Goal: Book appointment/travel/reservation

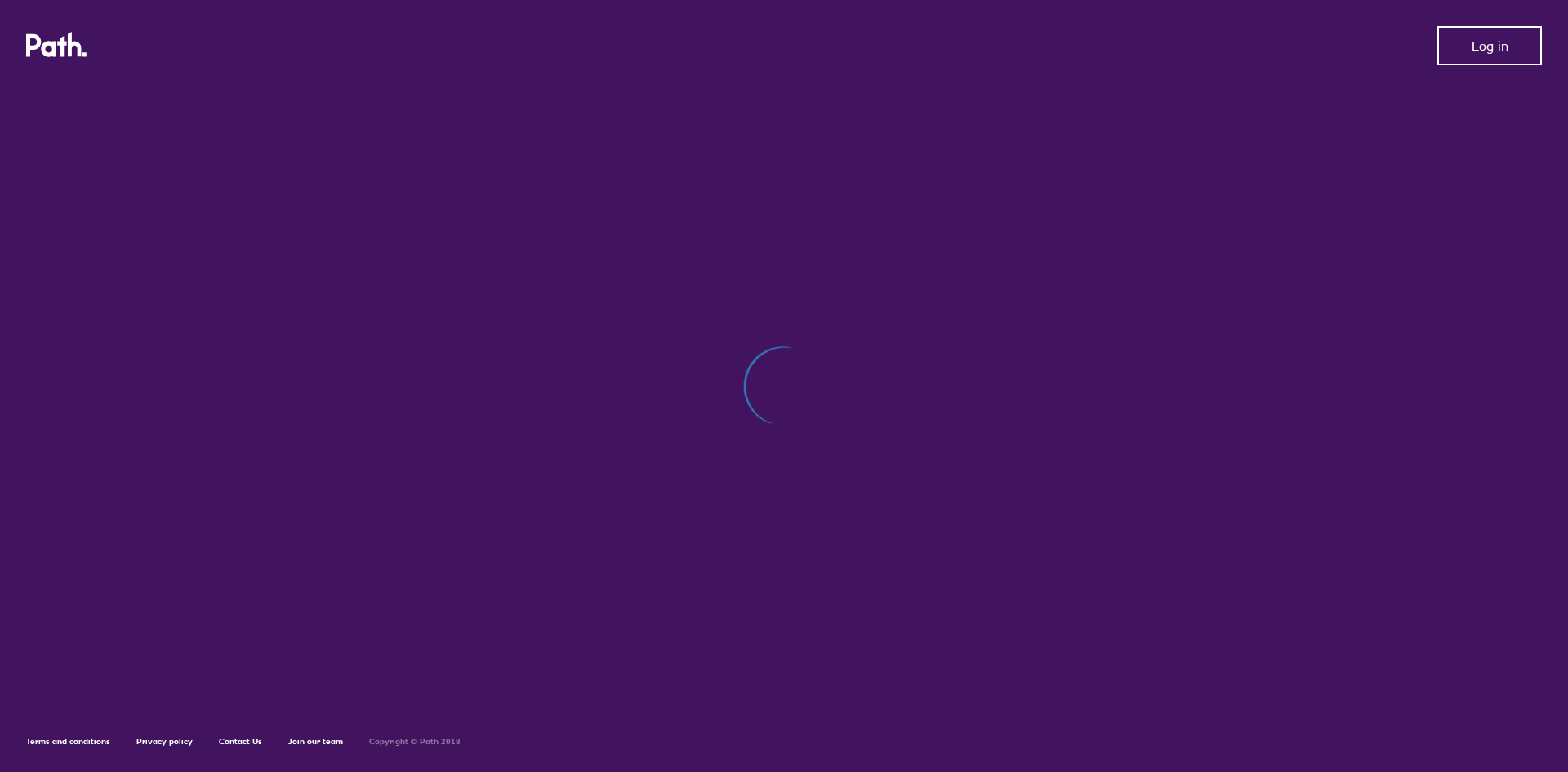
click at [1471, 41] on button "Log in" at bounding box center [1490, 46] width 104 height 39
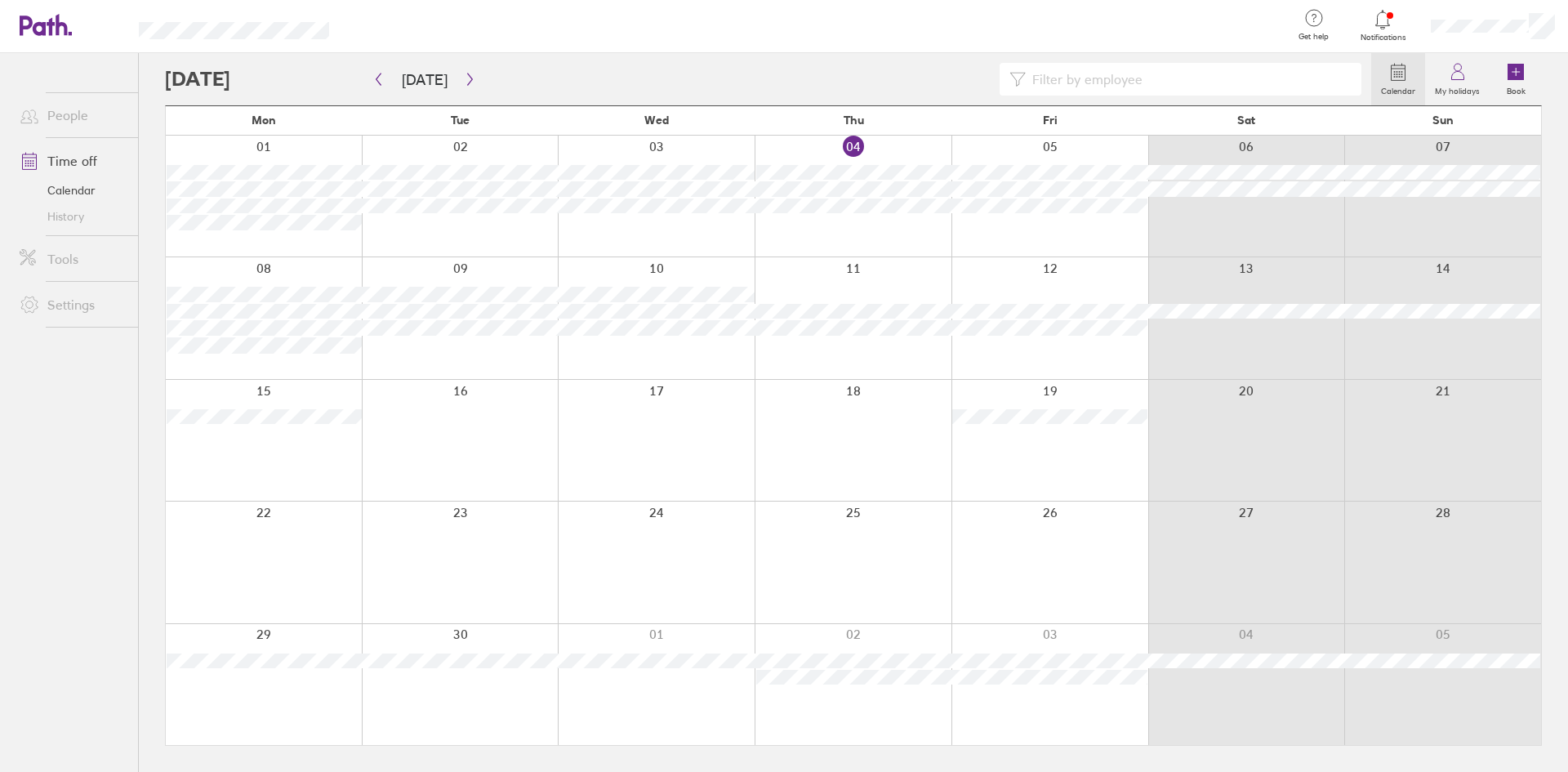
click at [843, 503] on div at bounding box center [853, 562] width 197 height 121
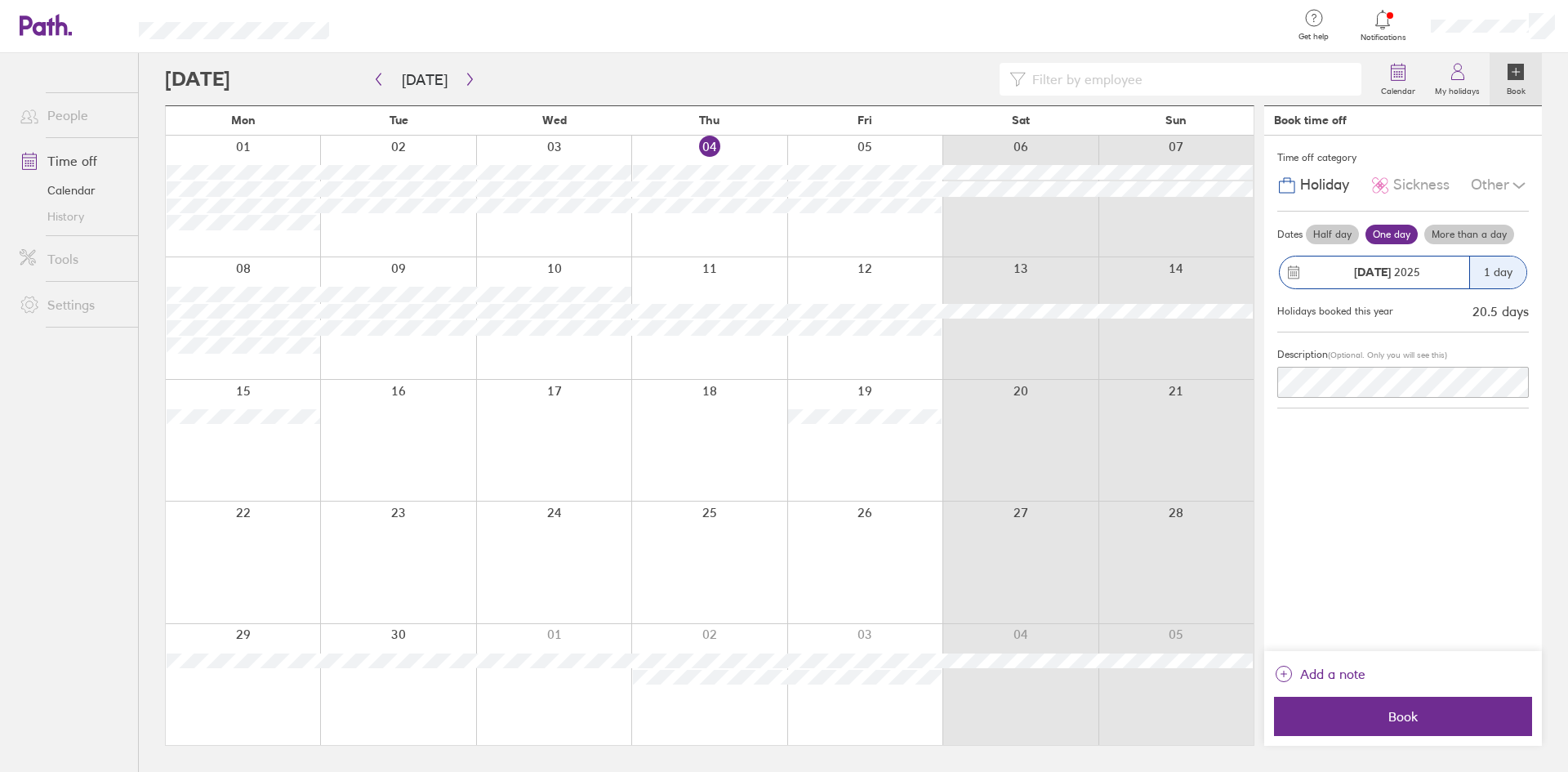
click at [1333, 233] on label "Half day" at bounding box center [1333, 234] width 53 height 19
click at [0, 0] on input "Half day" at bounding box center [0, 0] width 0 height 0
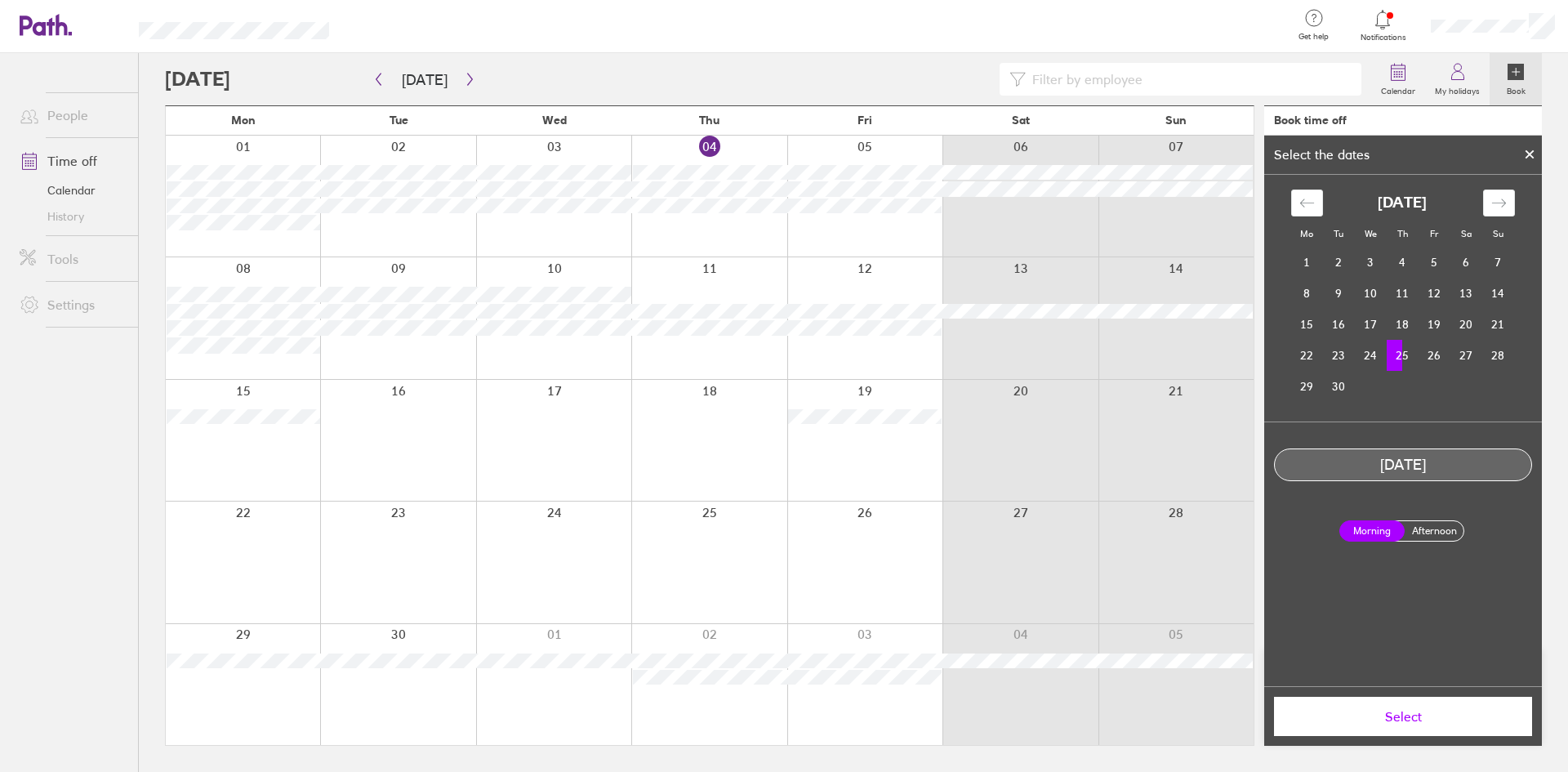
click at [1437, 534] on label "Afternoon" at bounding box center [1434, 531] width 65 height 19
click at [0, 0] on input "Afternoon" at bounding box center [0, 0] width 0 height 0
click at [1434, 716] on span "Select" at bounding box center [1404, 716] width 235 height 15
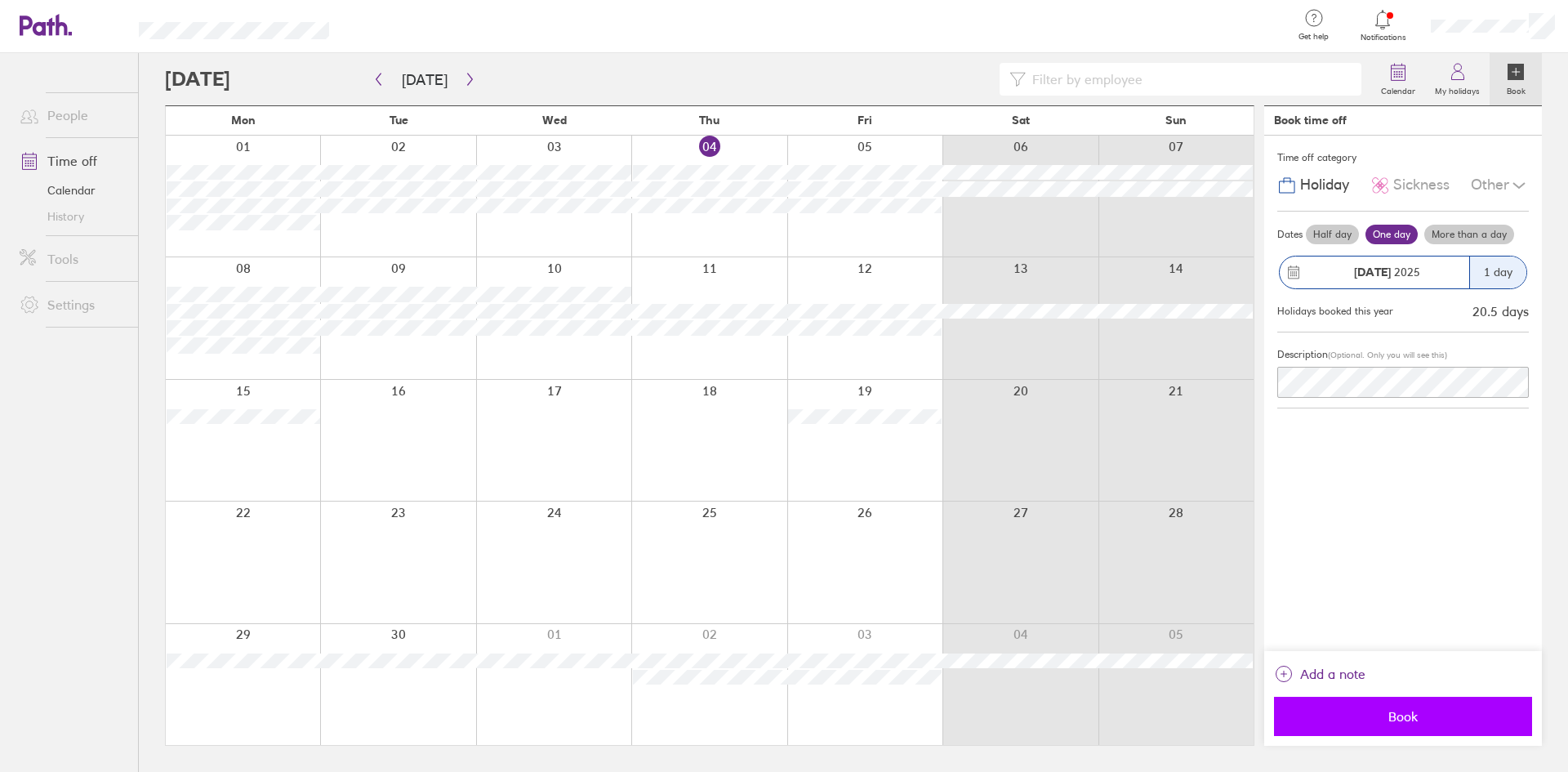
click at [1439, 713] on span "Book" at bounding box center [1404, 716] width 235 height 15
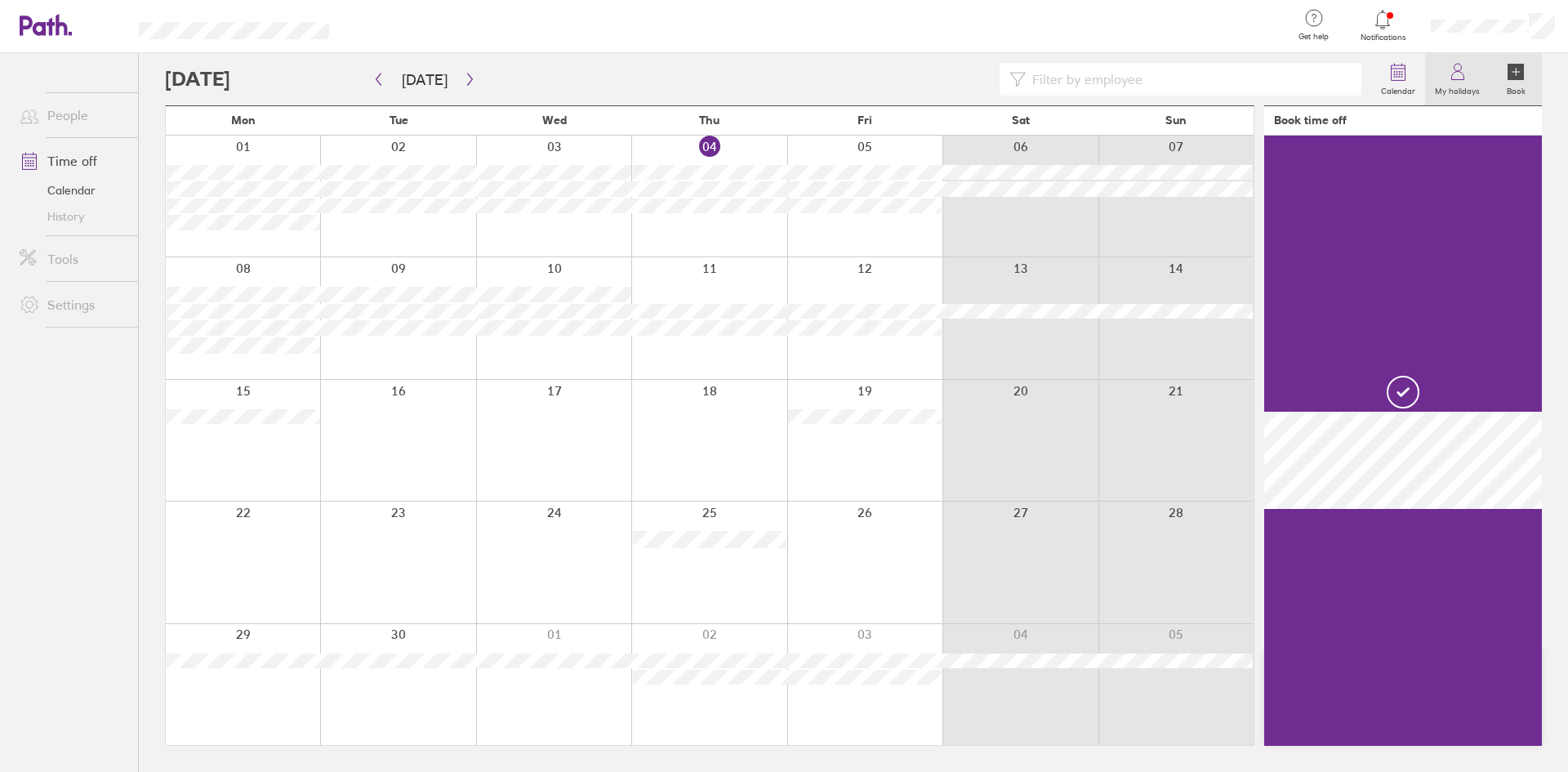
click at [1486, 65] on link "My holidays" at bounding box center [1457, 79] width 65 height 52
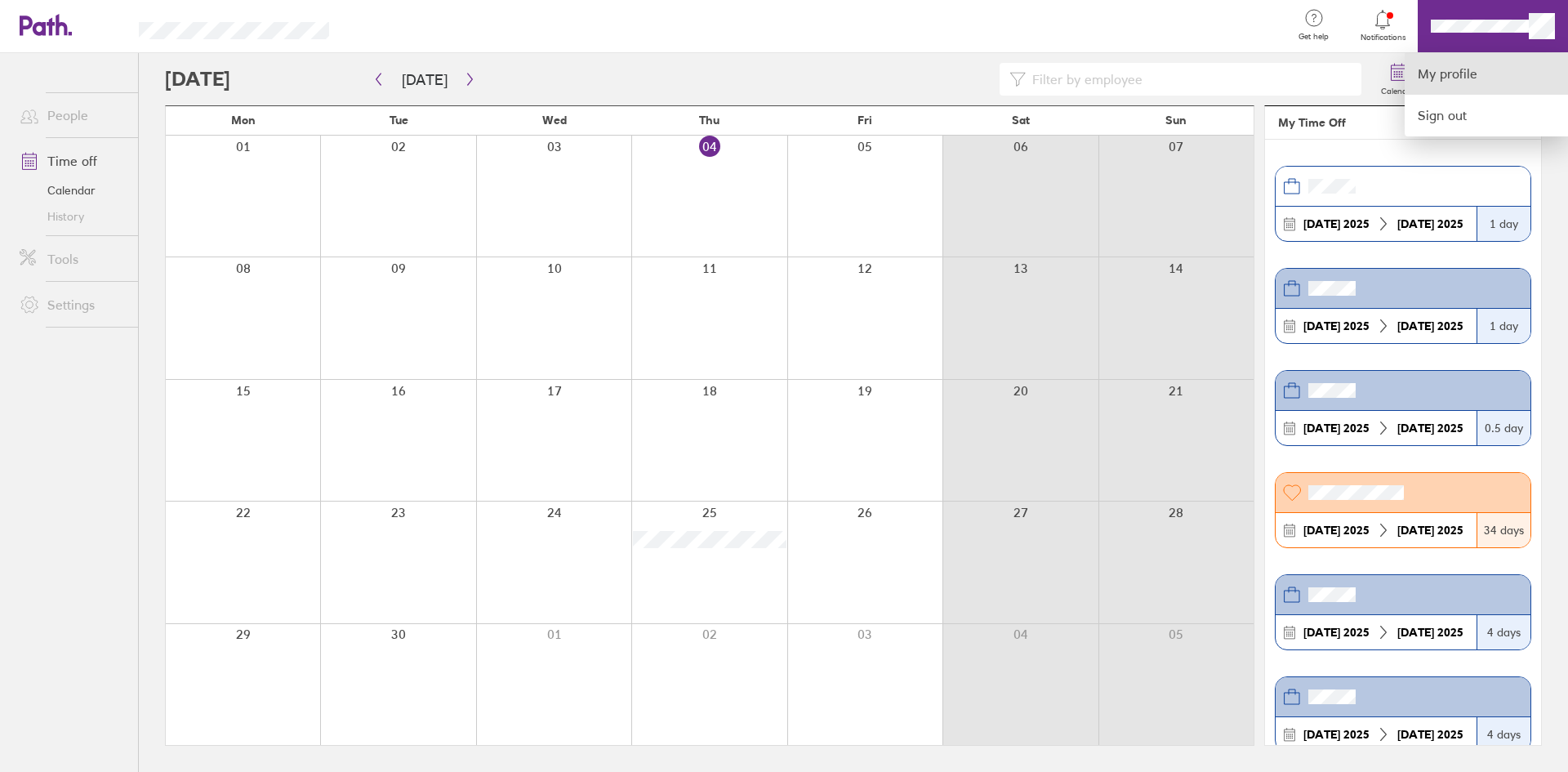
click at [1458, 80] on link "My profile" at bounding box center [1487, 73] width 164 height 42
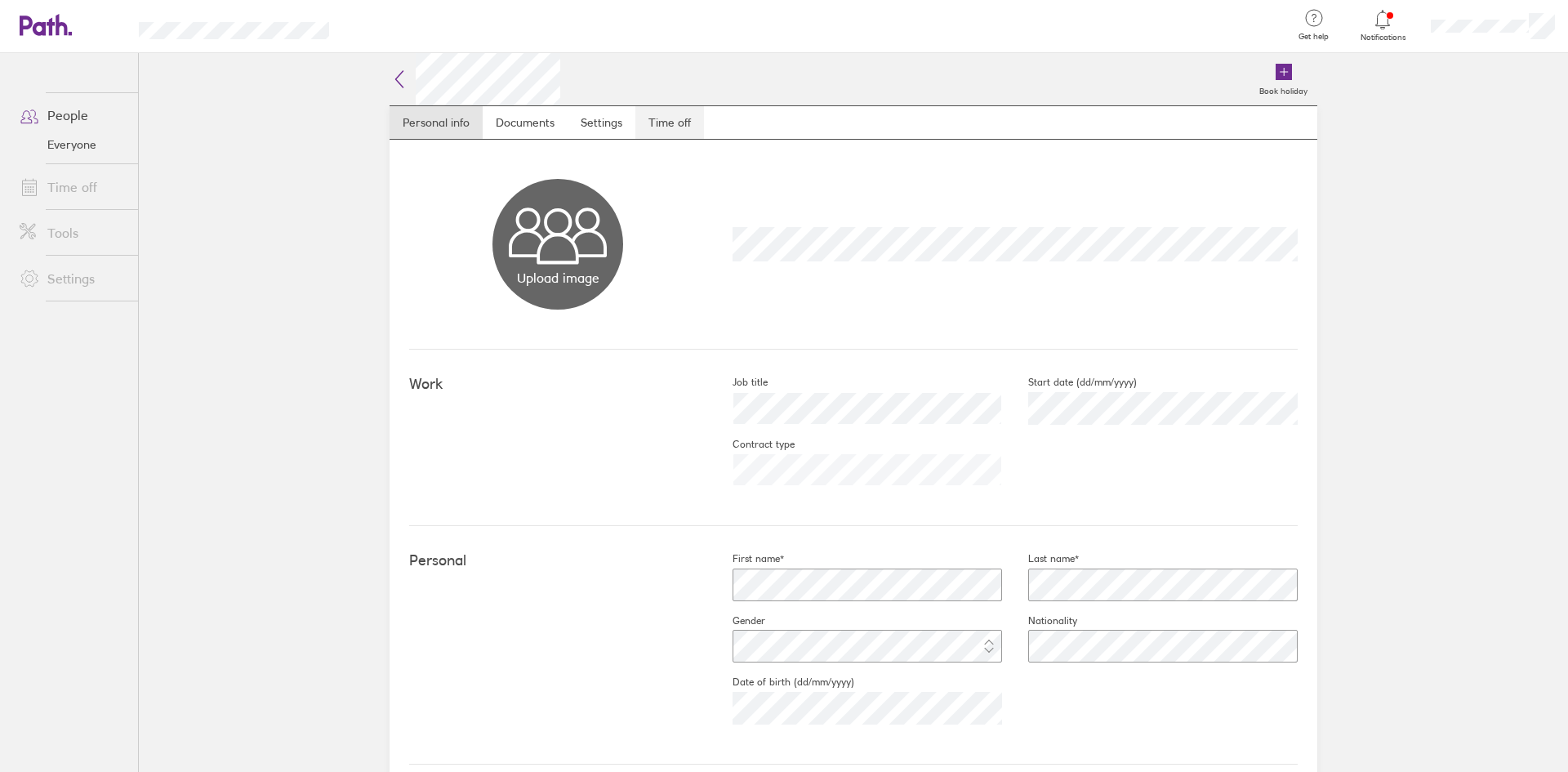
click at [645, 131] on link "Time off" at bounding box center [670, 122] width 69 height 33
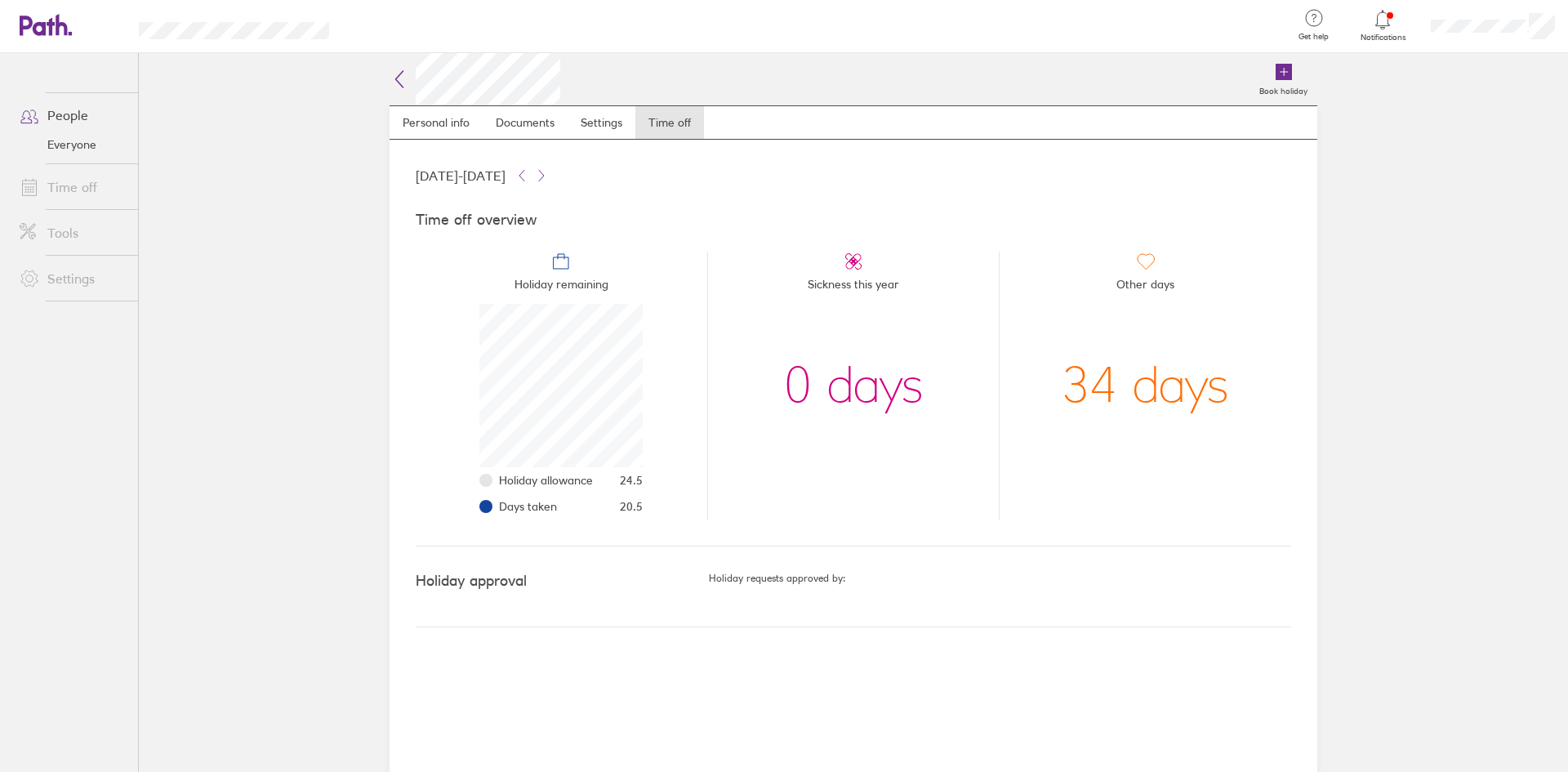
scroll to position [164, 164]
click at [529, 176] on icon at bounding box center [522, 175] width 13 height 13
click at [548, 174] on icon at bounding box center [541, 175] width 13 height 13
